Goal: Transaction & Acquisition: Book appointment/travel/reservation

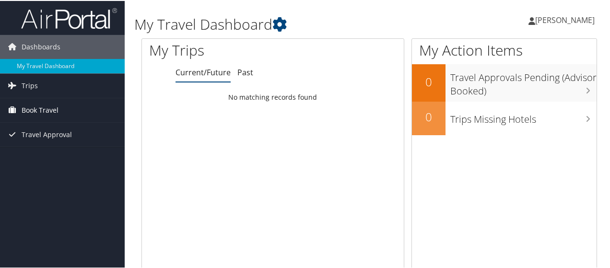
click at [57, 108] on span "Book Travel" at bounding box center [40, 109] width 37 height 24
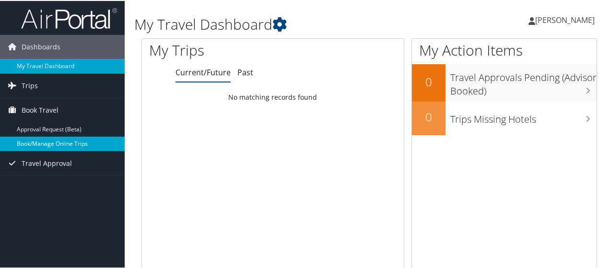
click at [68, 143] on link "Book/Manage Online Trips" at bounding box center [62, 143] width 125 height 14
